Goal: Task Accomplishment & Management: Manage account settings

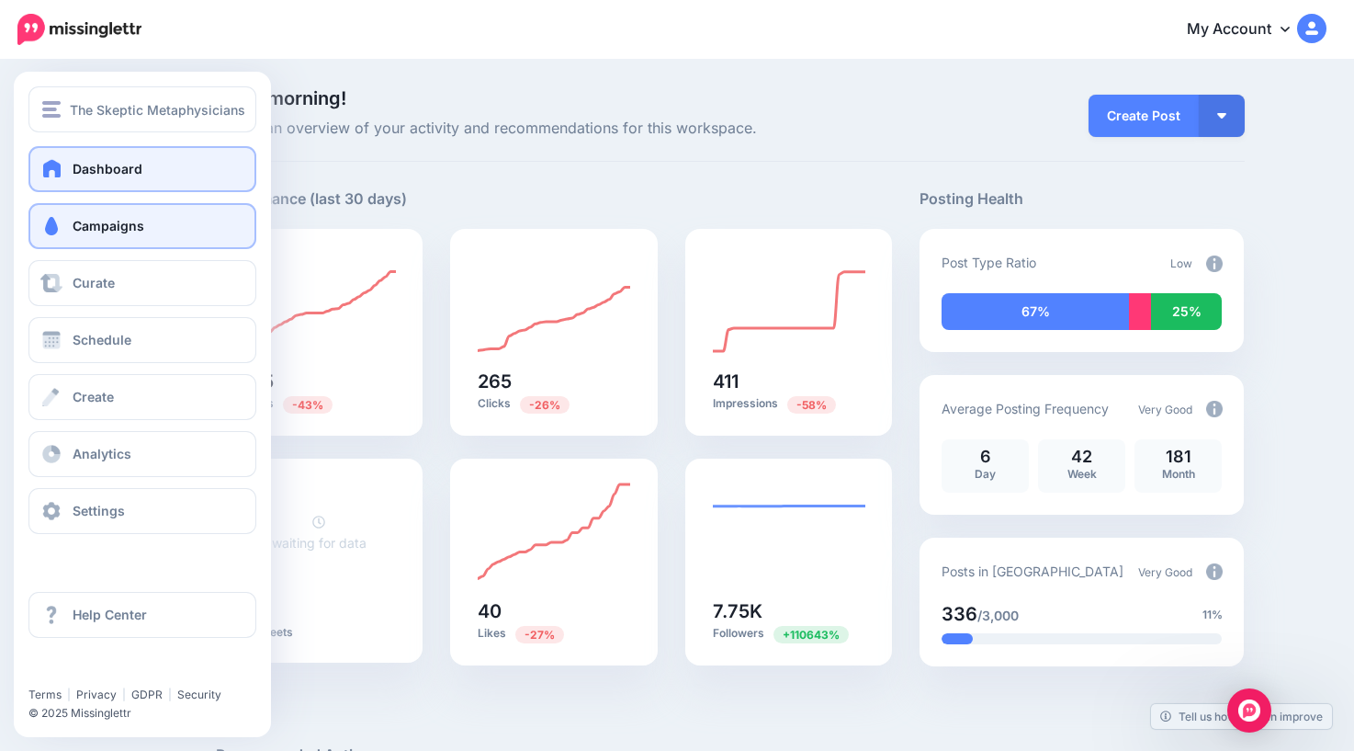
click at [77, 235] on link "Campaigns" at bounding box center [142, 226] width 228 height 46
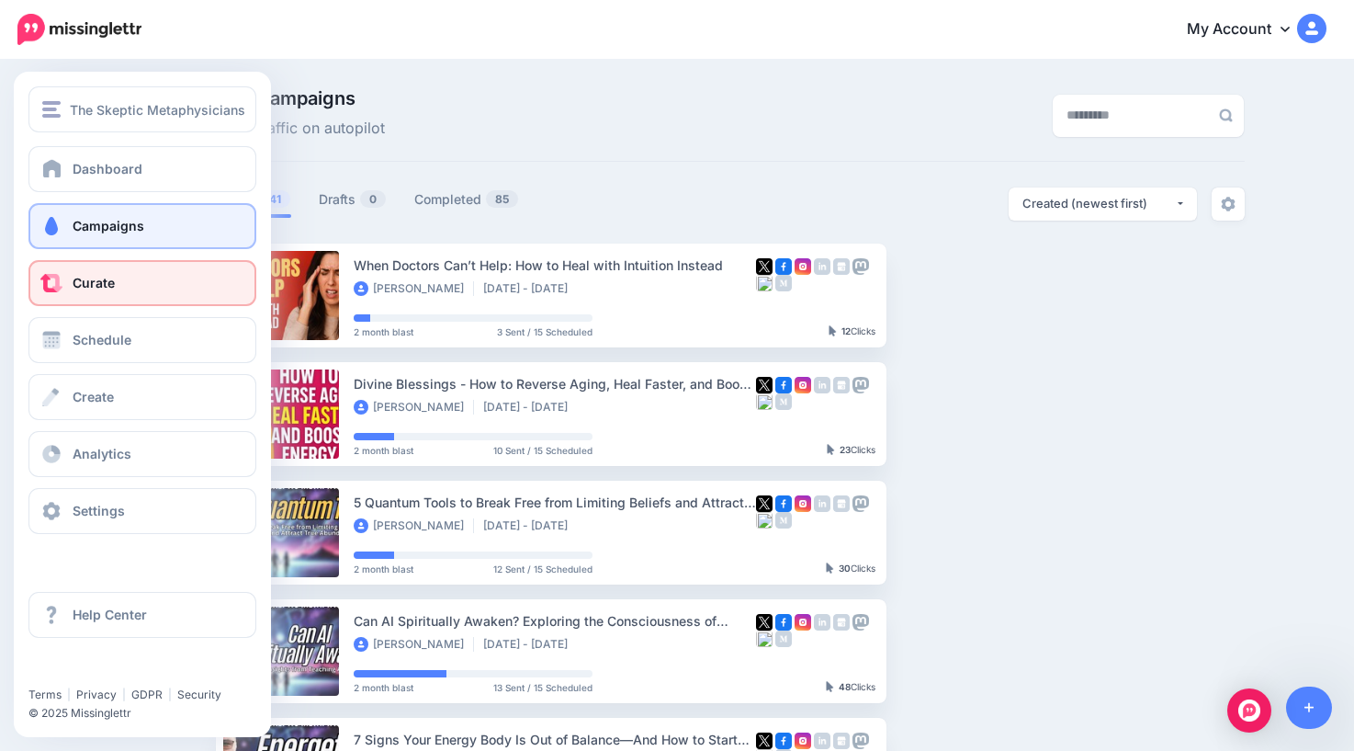
click at [74, 283] on span "Curate" at bounding box center [94, 283] width 42 height 16
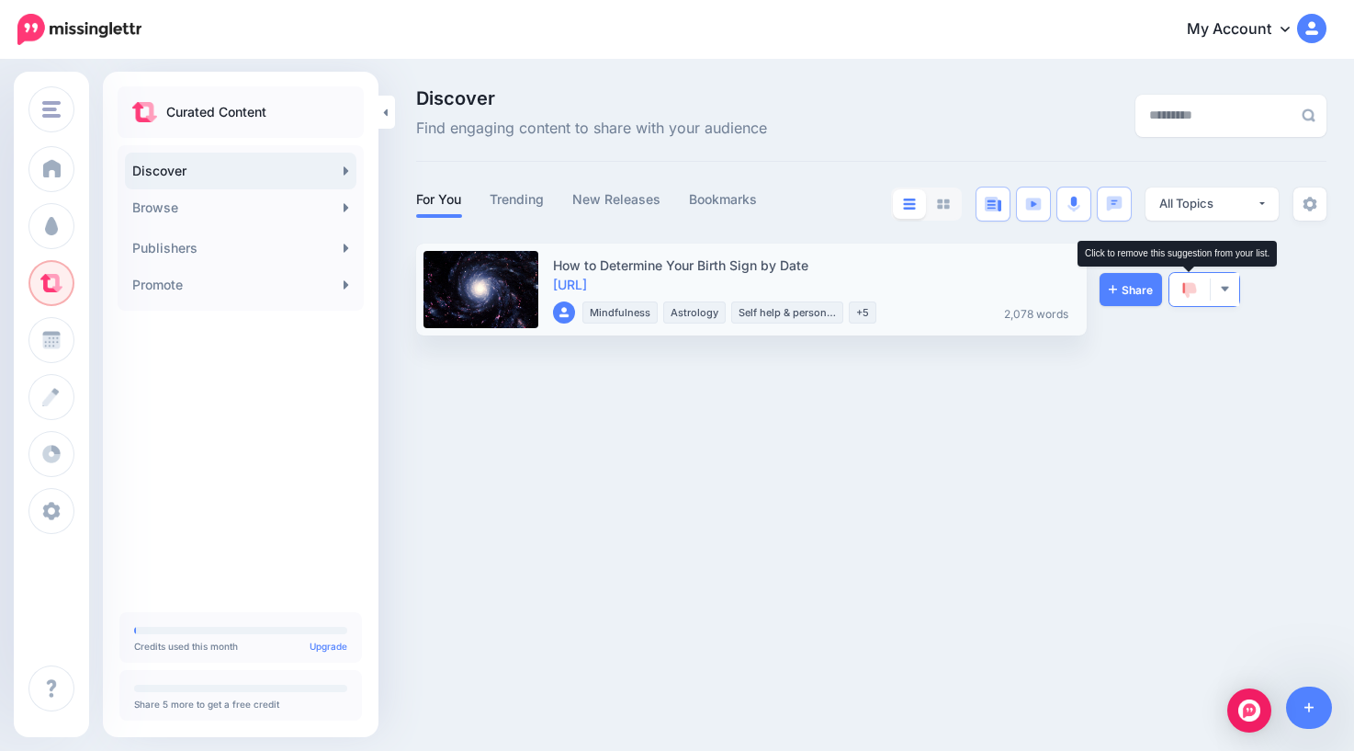
click at [1189, 289] on img at bounding box center [1189, 290] width 15 height 17
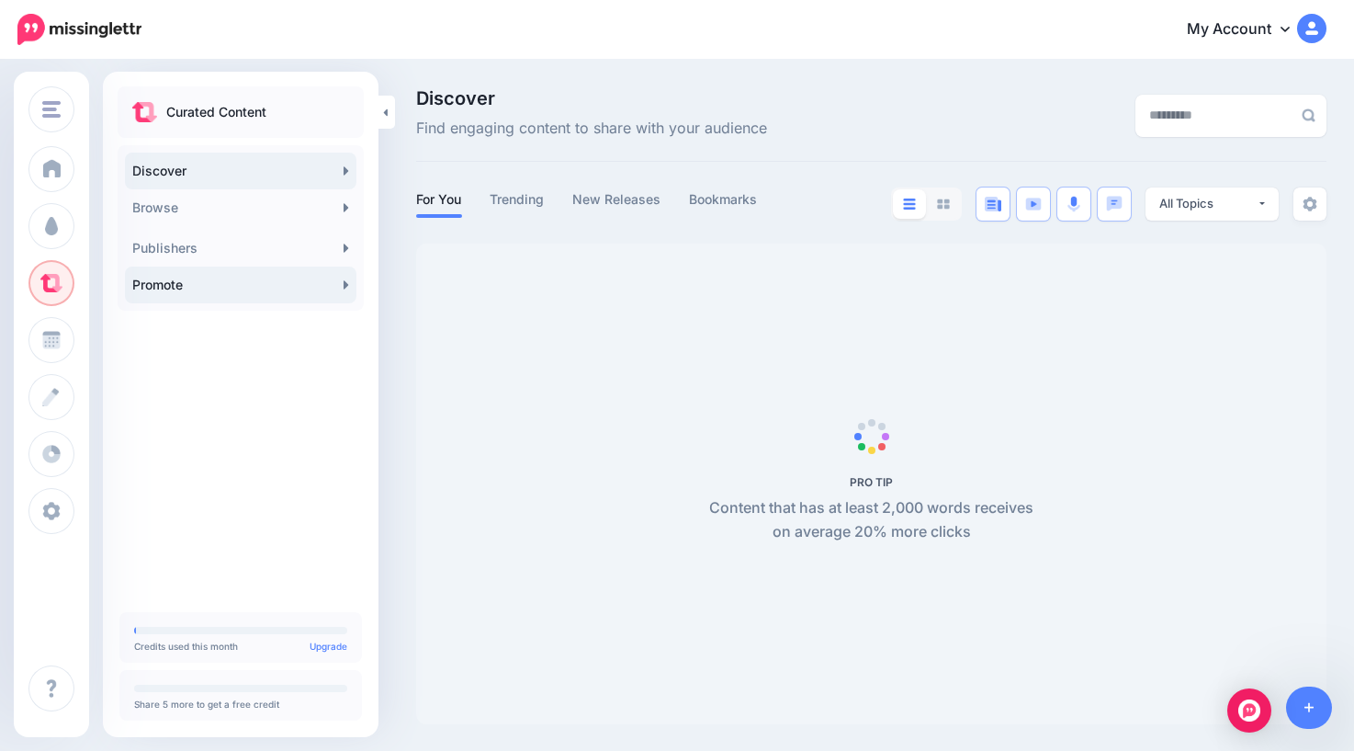
click at [200, 284] on link "Promote" at bounding box center [241, 284] width 232 height 37
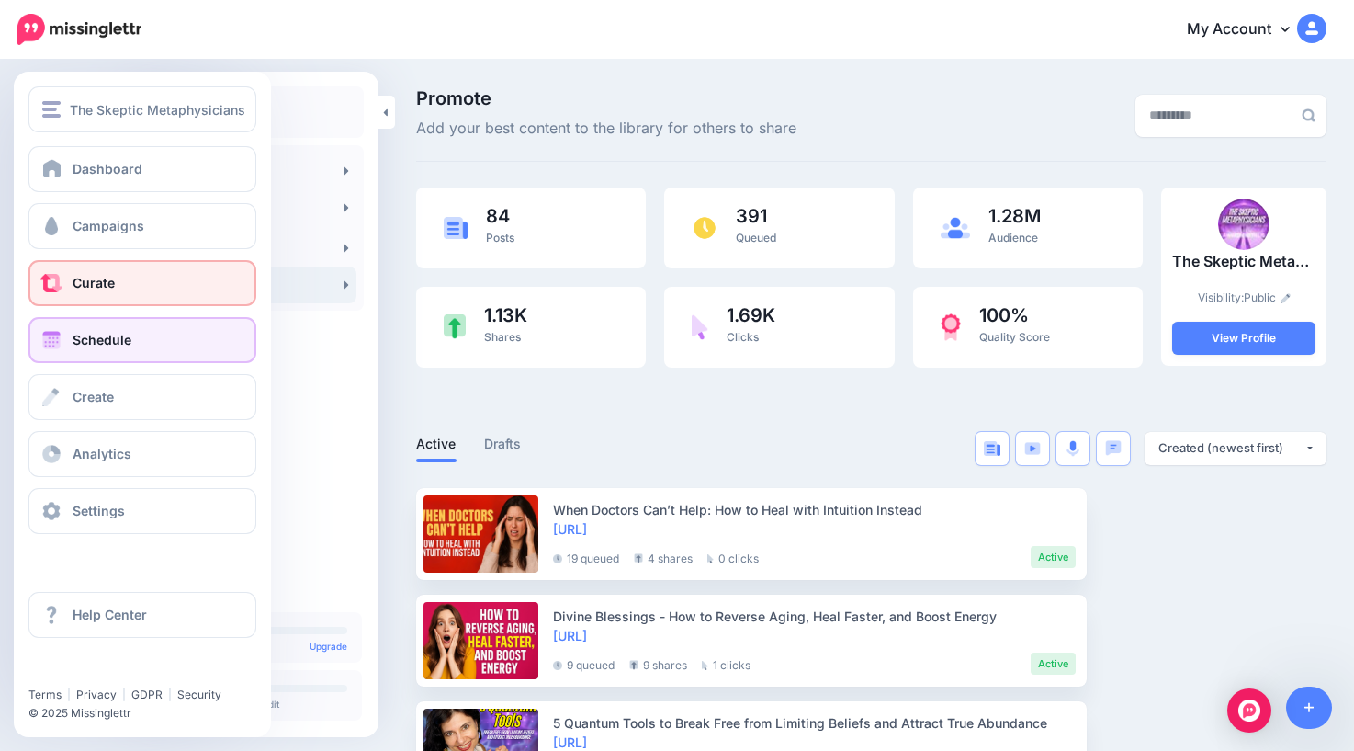
click at [95, 343] on span "Schedule" at bounding box center [102, 340] width 59 height 16
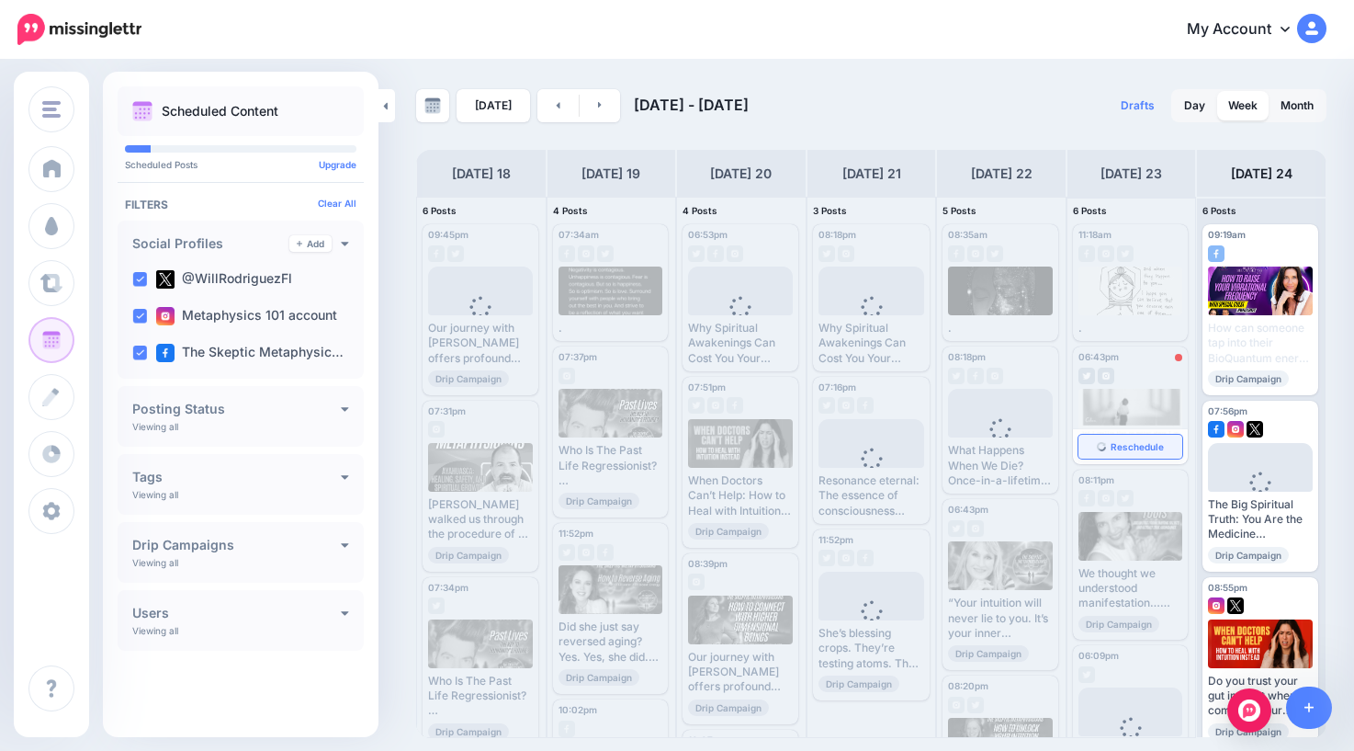
click at [1131, 444] on span "Reschedule" at bounding box center [1137, 446] width 53 height 9
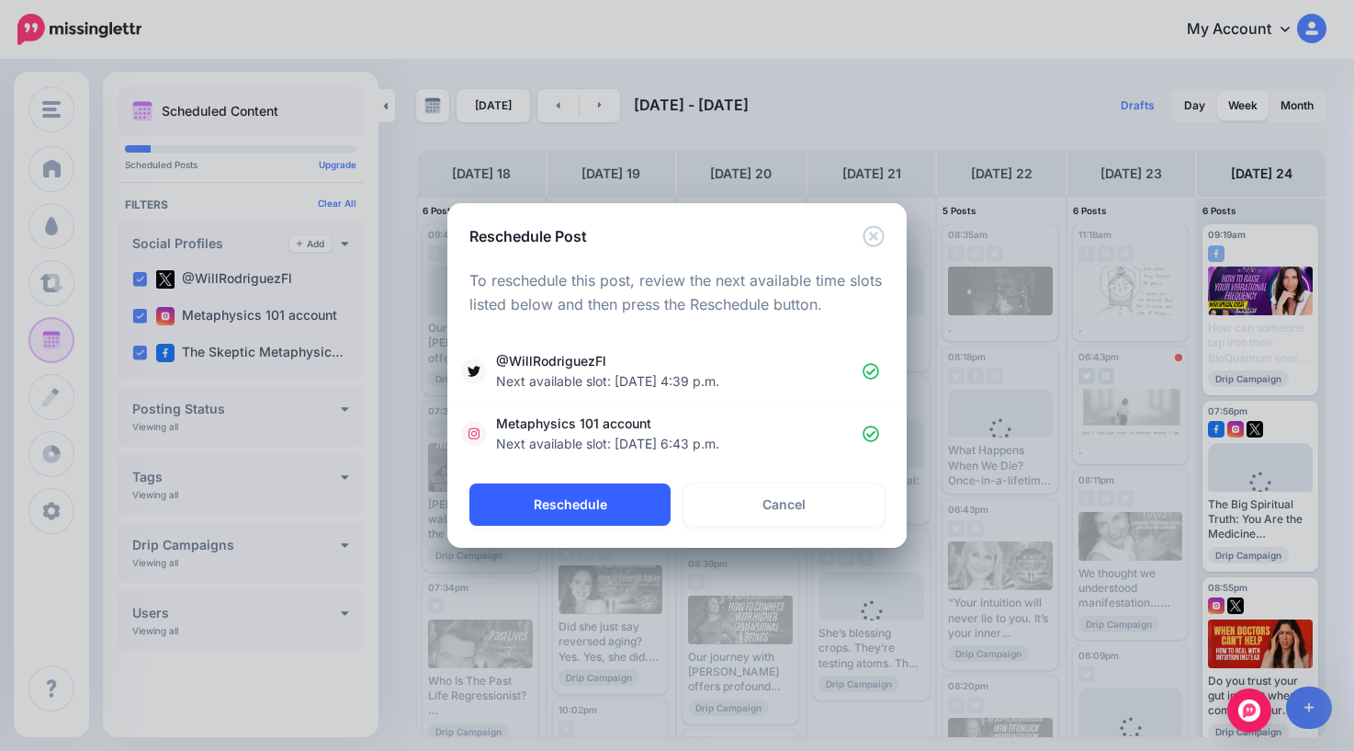
click at [604, 504] on button "Reschedule" at bounding box center [570, 504] width 201 height 42
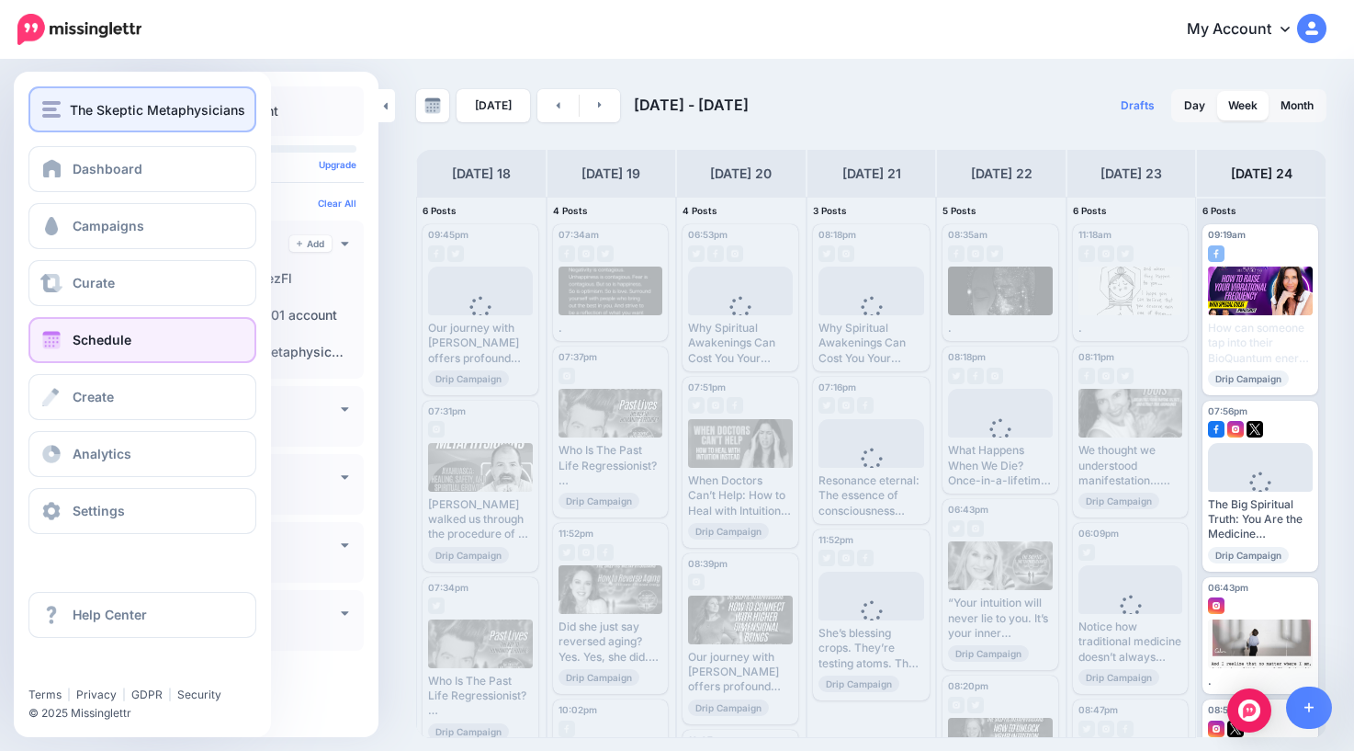
click at [70, 116] on span "The Skeptic Metaphysicians" at bounding box center [157, 109] width 175 height 21
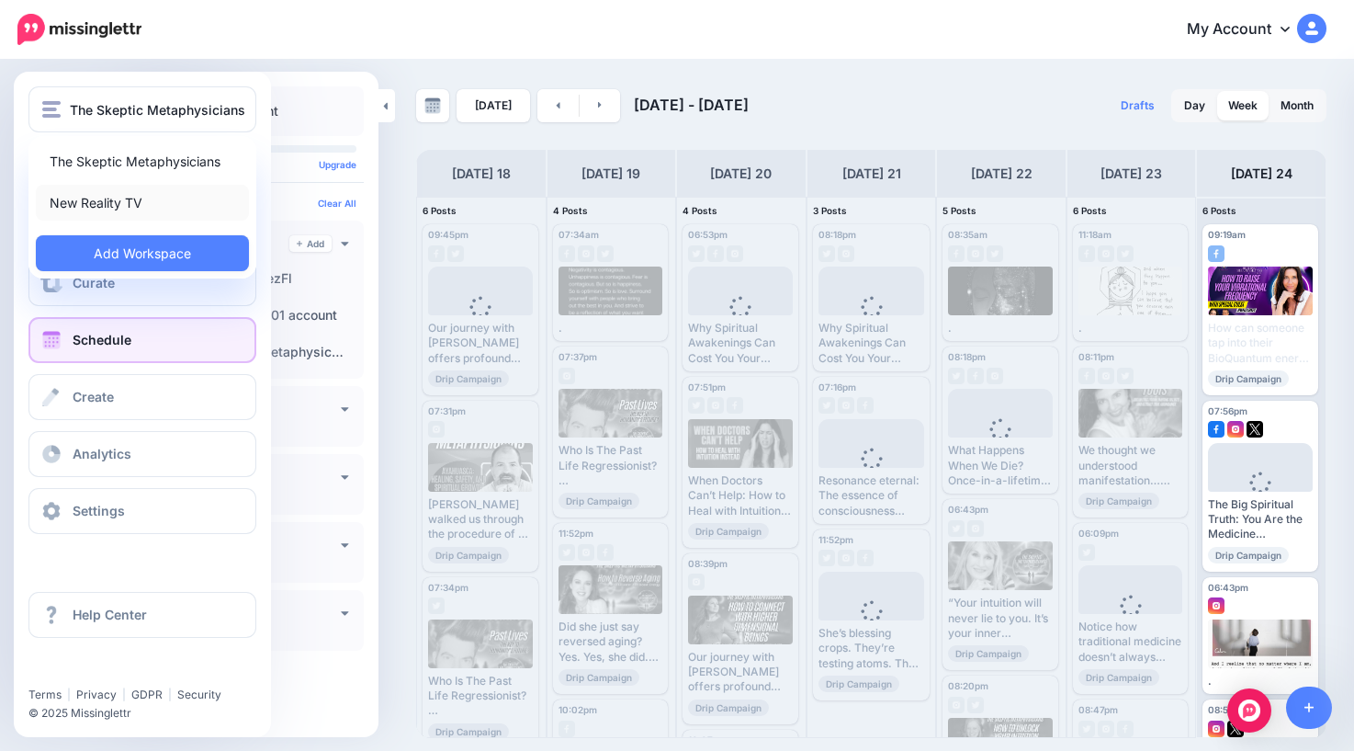
click at [102, 204] on link "New Reality TV" at bounding box center [142, 203] width 213 height 36
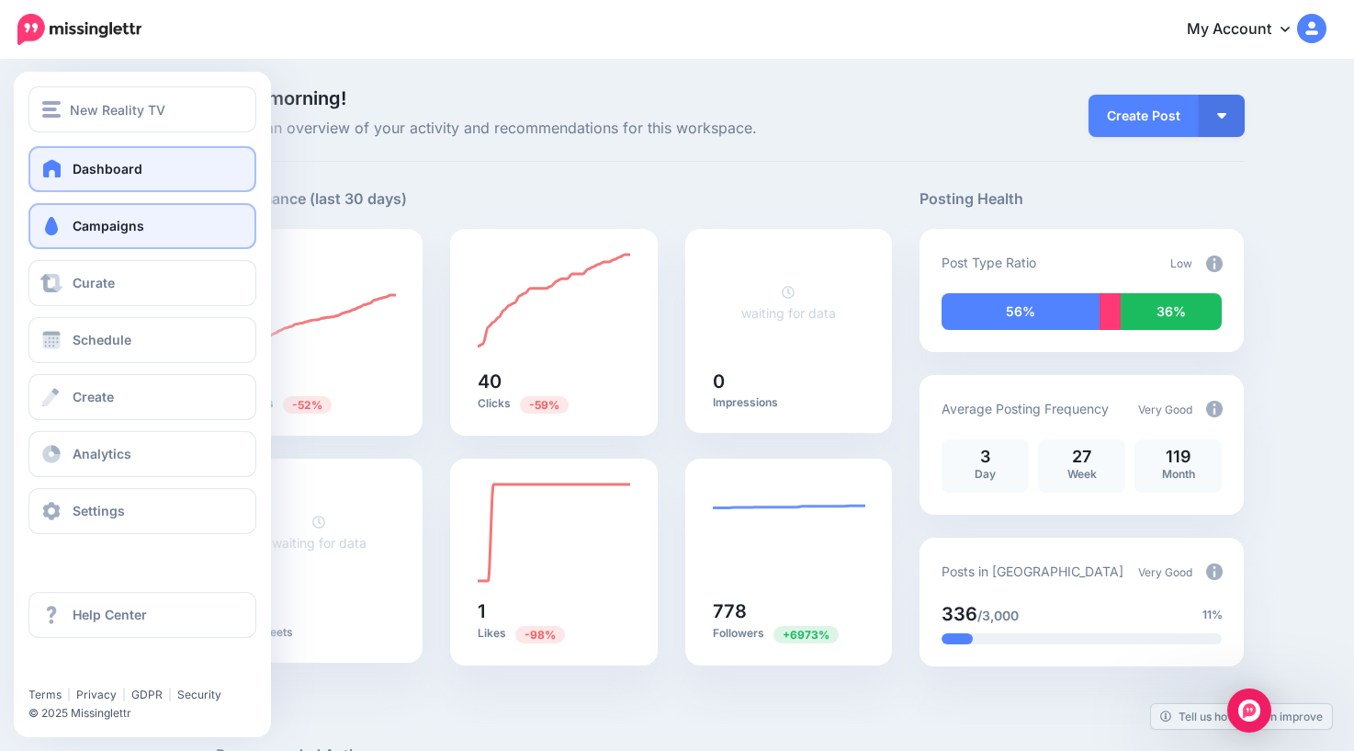
click at [74, 230] on span "Campaigns" at bounding box center [109, 226] width 72 height 16
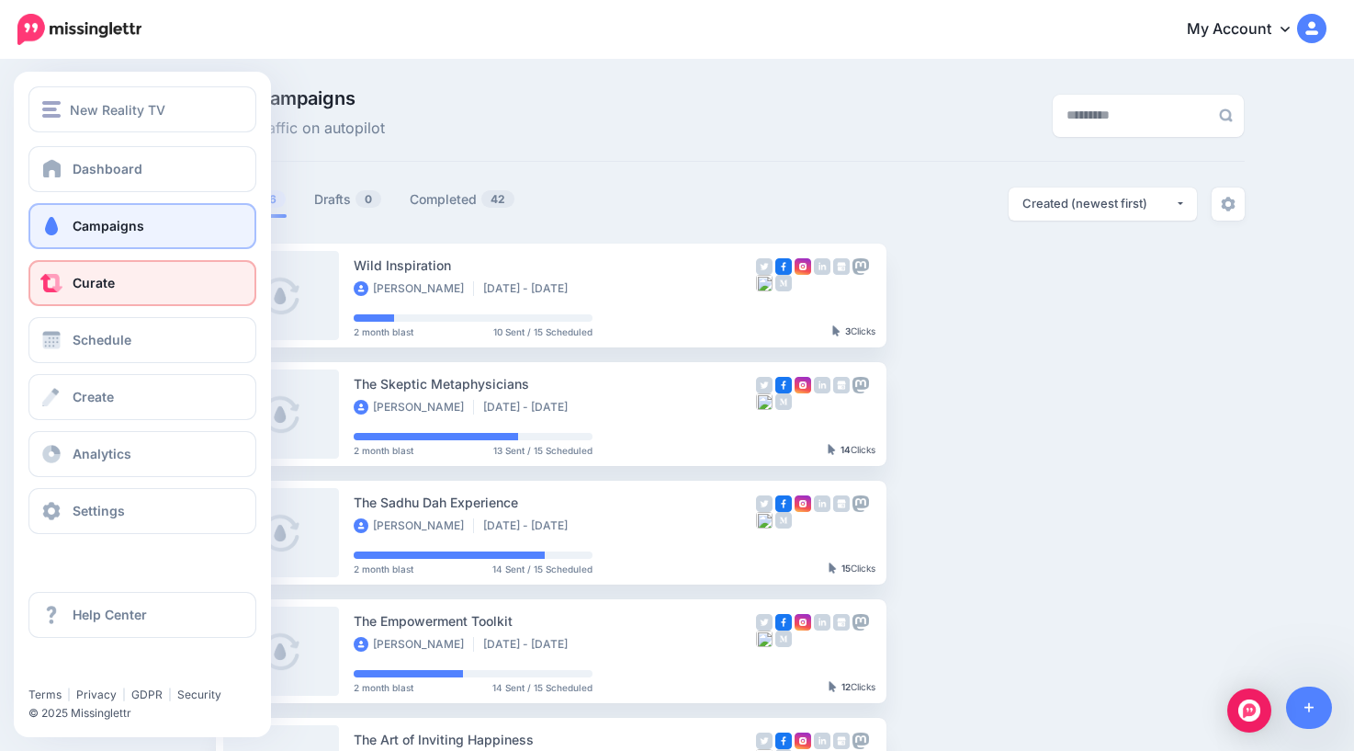
click at [93, 284] on span "Curate" at bounding box center [94, 283] width 42 height 16
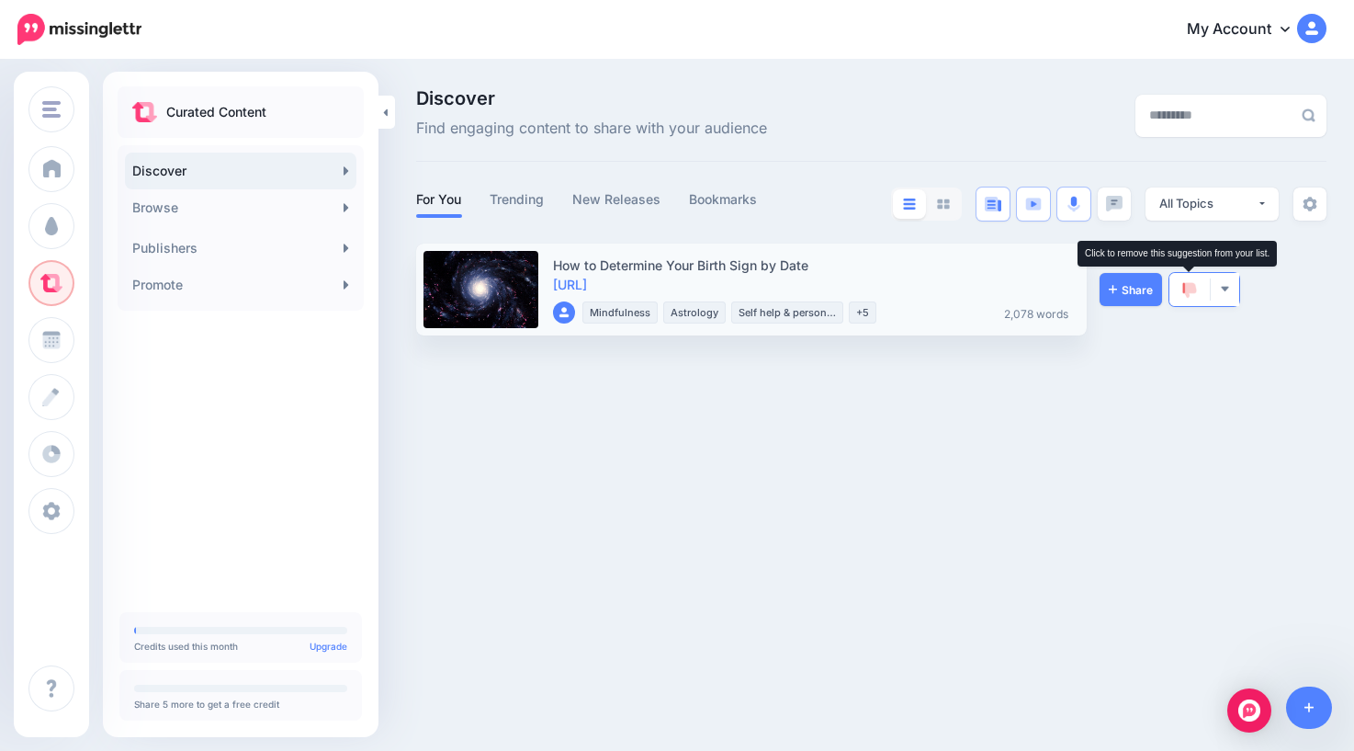
click at [1192, 289] on img at bounding box center [1189, 290] width 15 height 17
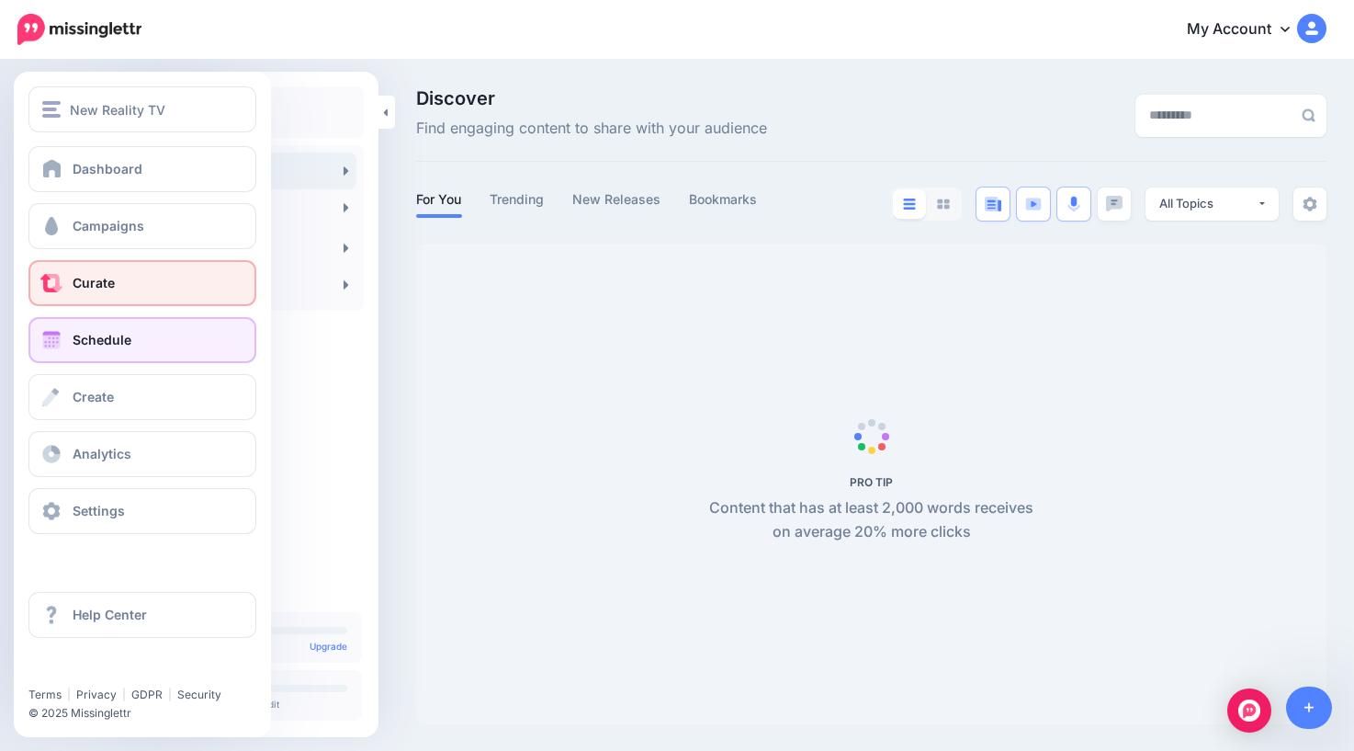
click at [129, 339] on span "Schedule" at bounding box center [102, 340] width 59 height 16
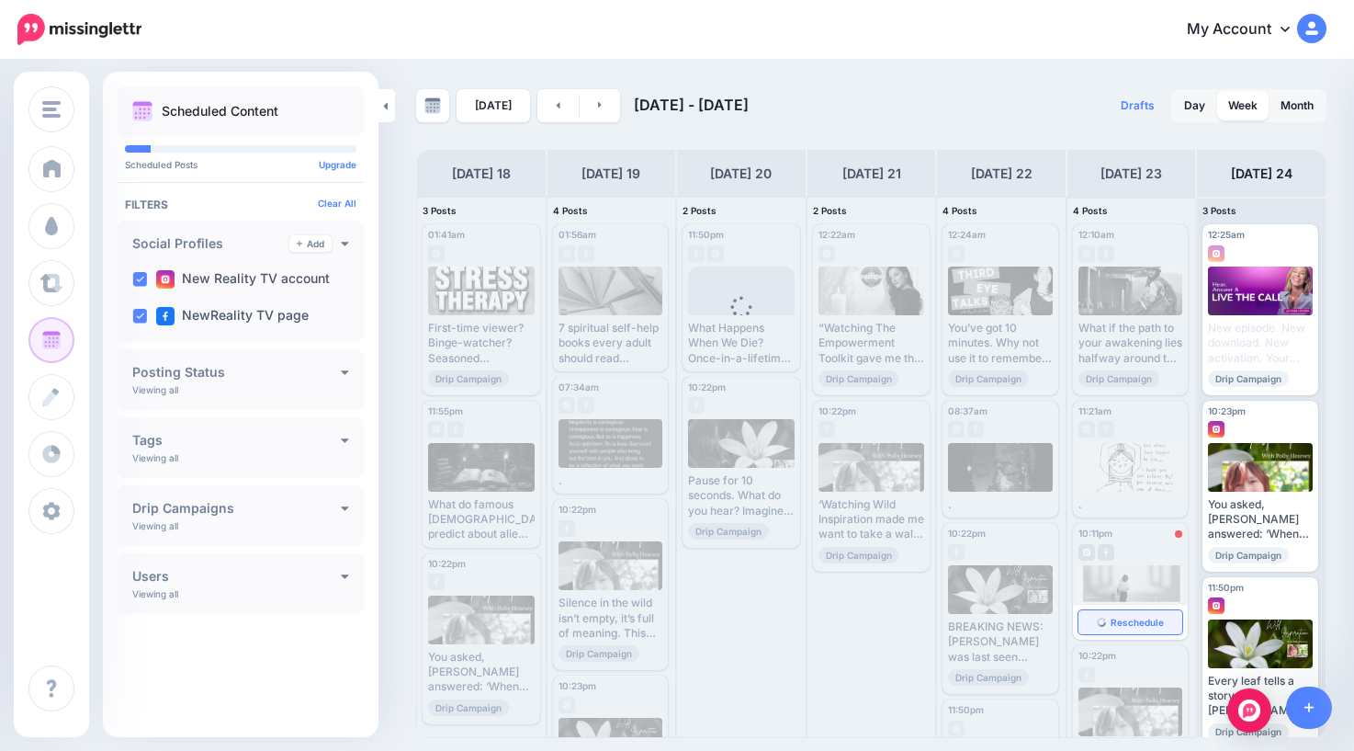
click at [1148, 616] on link "Reschedule" at bounding box center [1131, 622] width 105 height 24
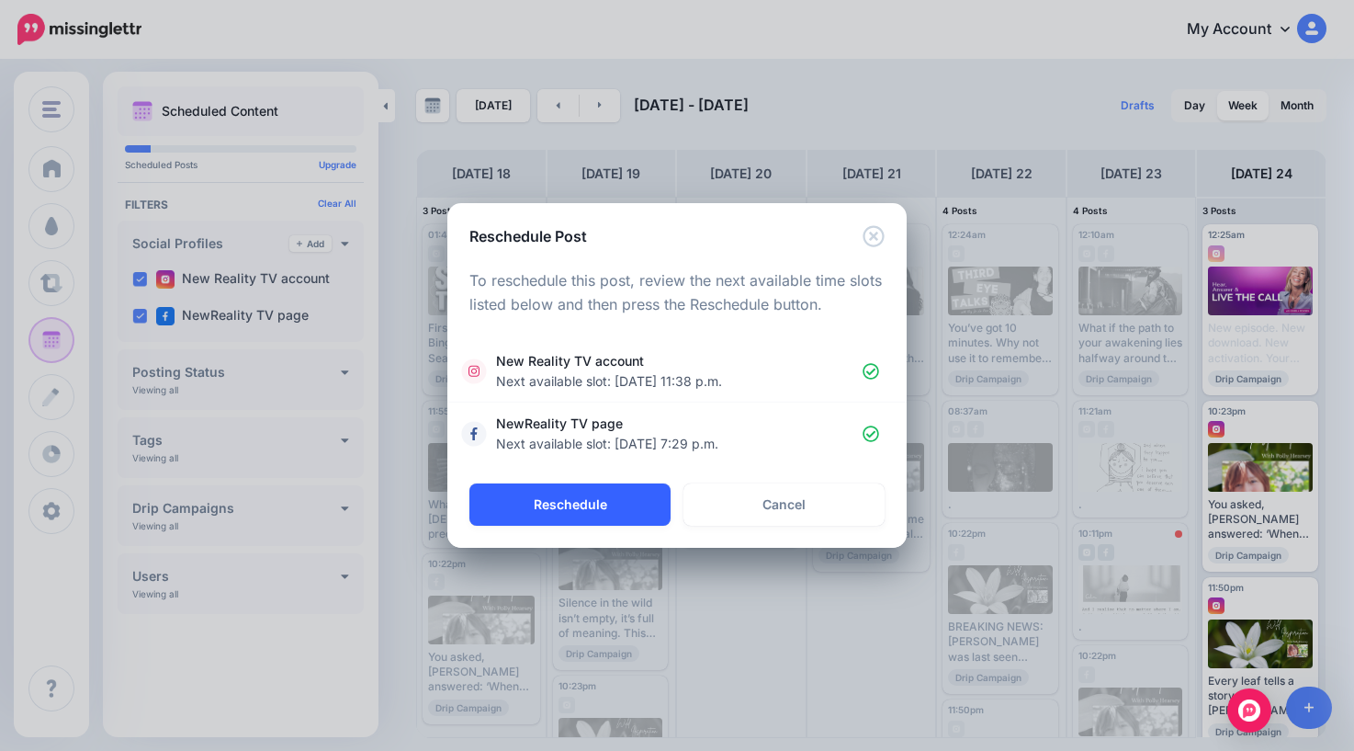
click at [592, 498] on button "Reschedule" at bounding box center [570, 504] width 201 height 42
